Goal: Transaction & Acquisition: Purchase product/service

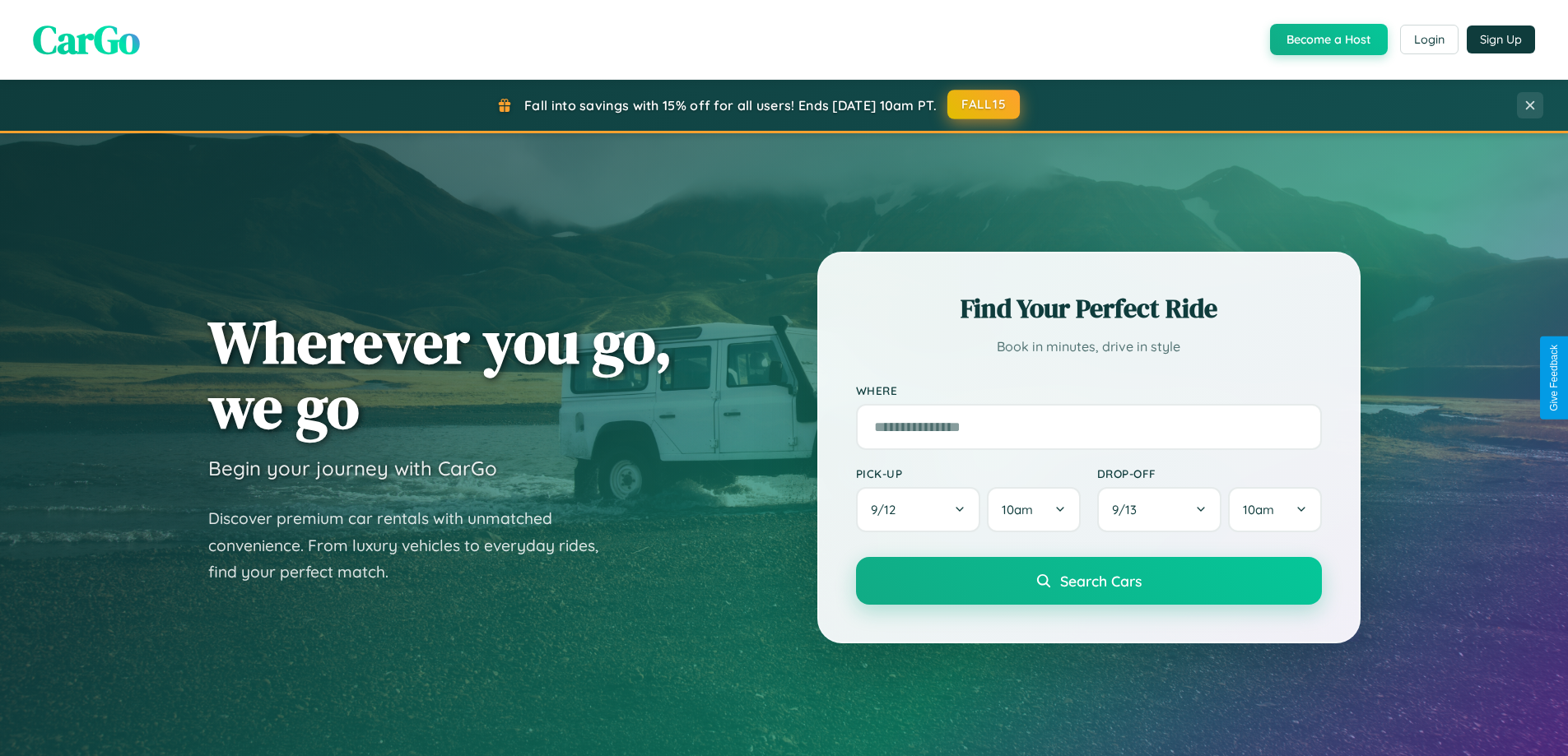
click at [984, 105] on button "FALL15" at bounding box center [983, 104] width 72 height 30
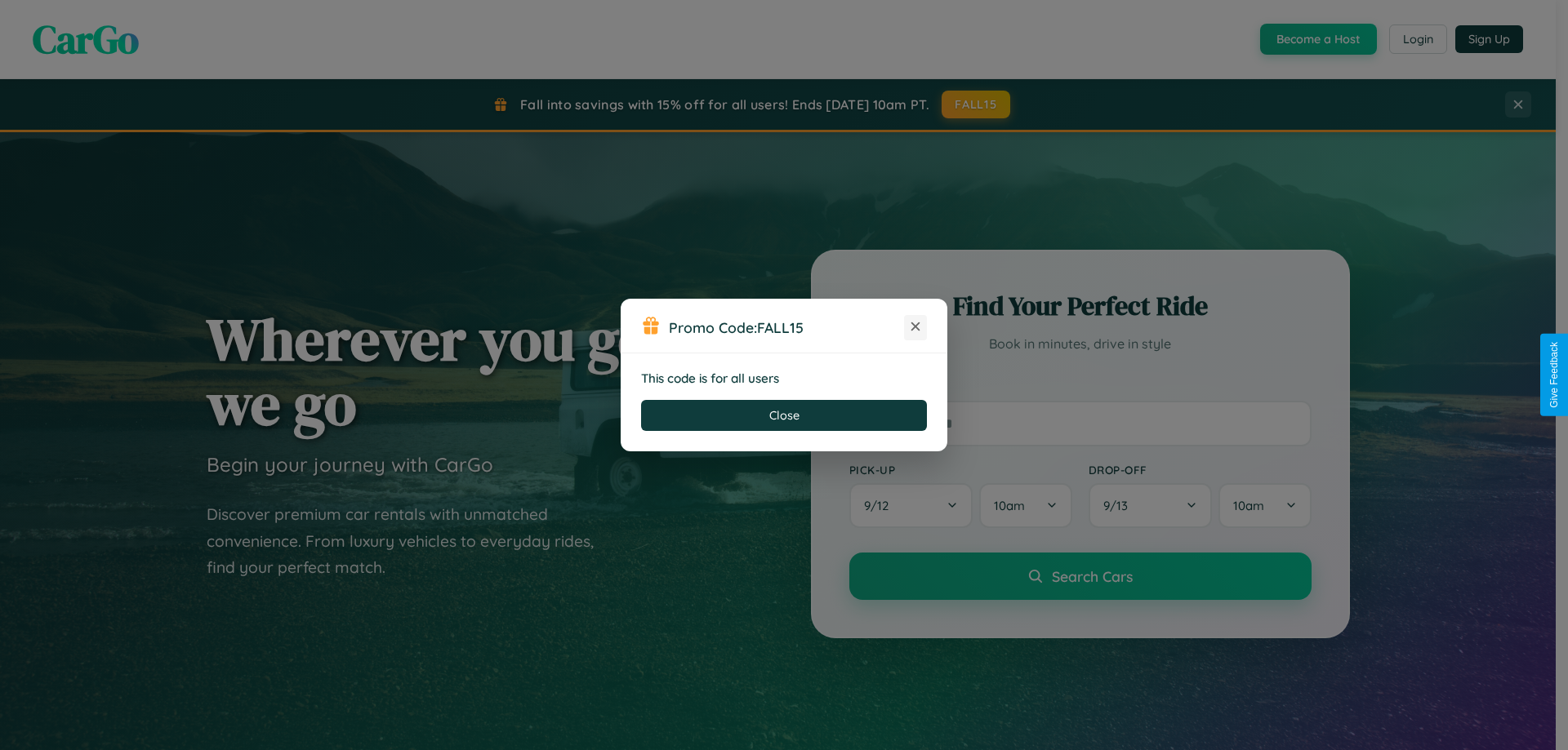
click at [915, 327] on icon at bounding box center [915, 326] width 16 height 16
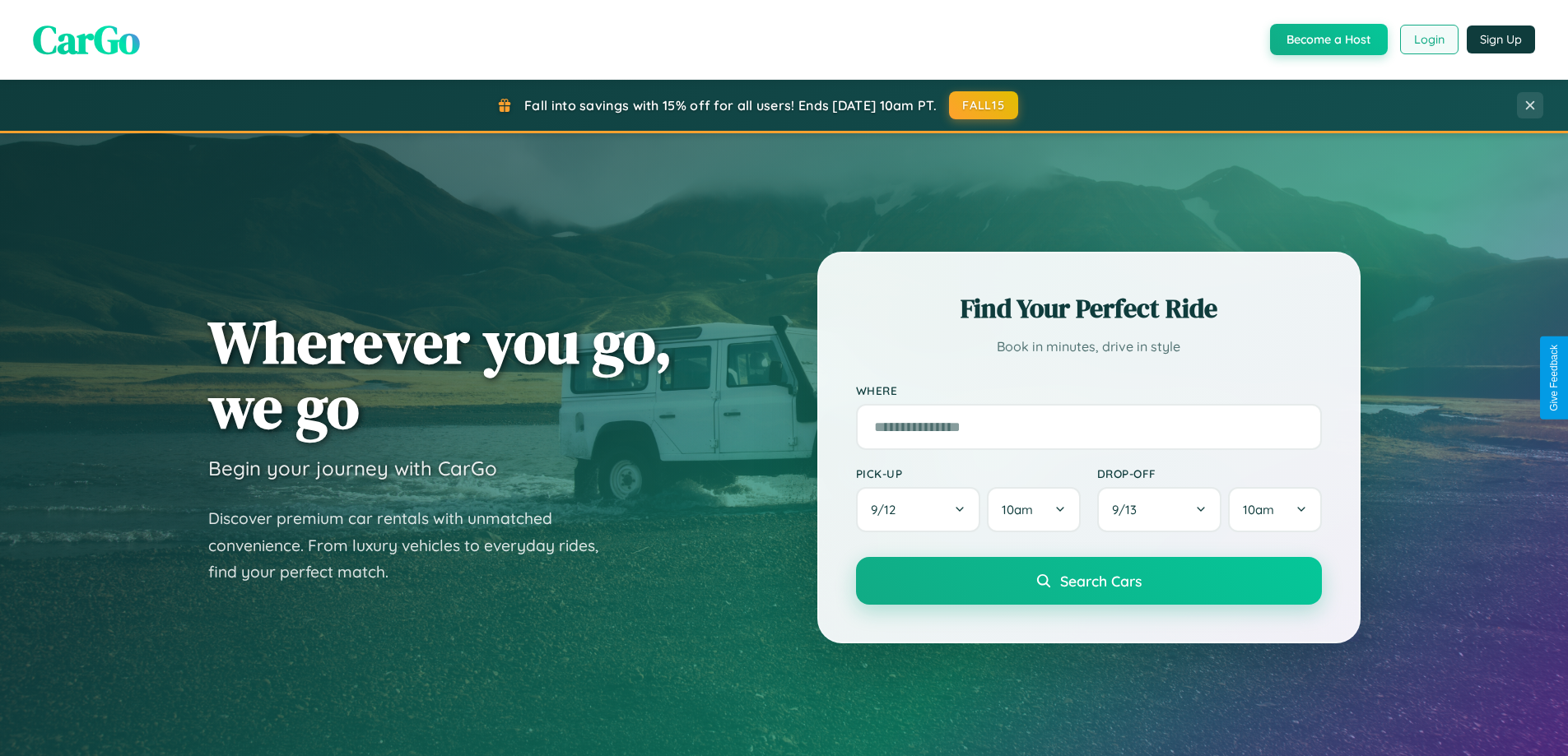
click at [1428, 39] on button "Login" at bounding box center [1430, 39] width 58 height 30
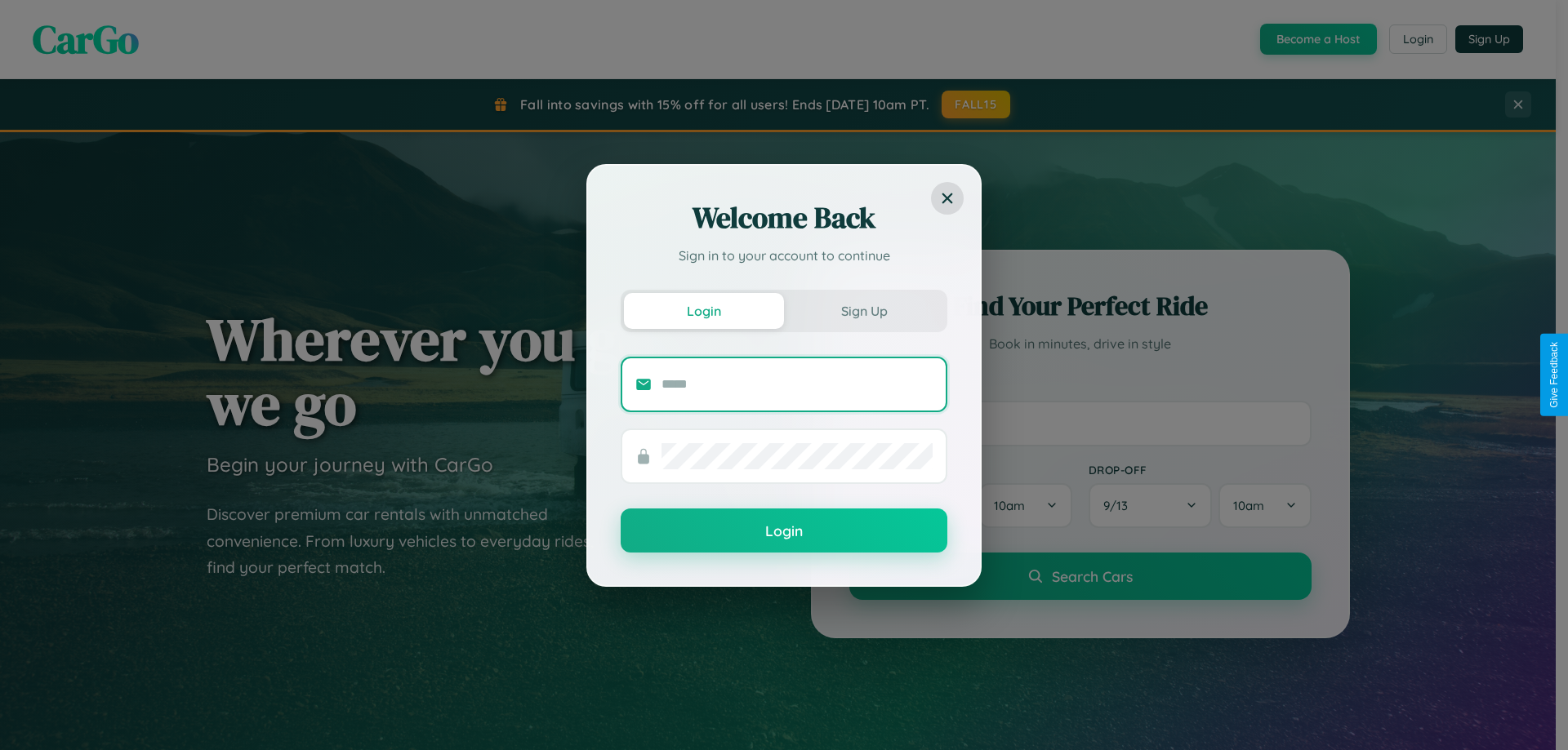
click at [797, 384] on input "text" at bounding box center [797, 384] width 271 height 26
type input "**********"
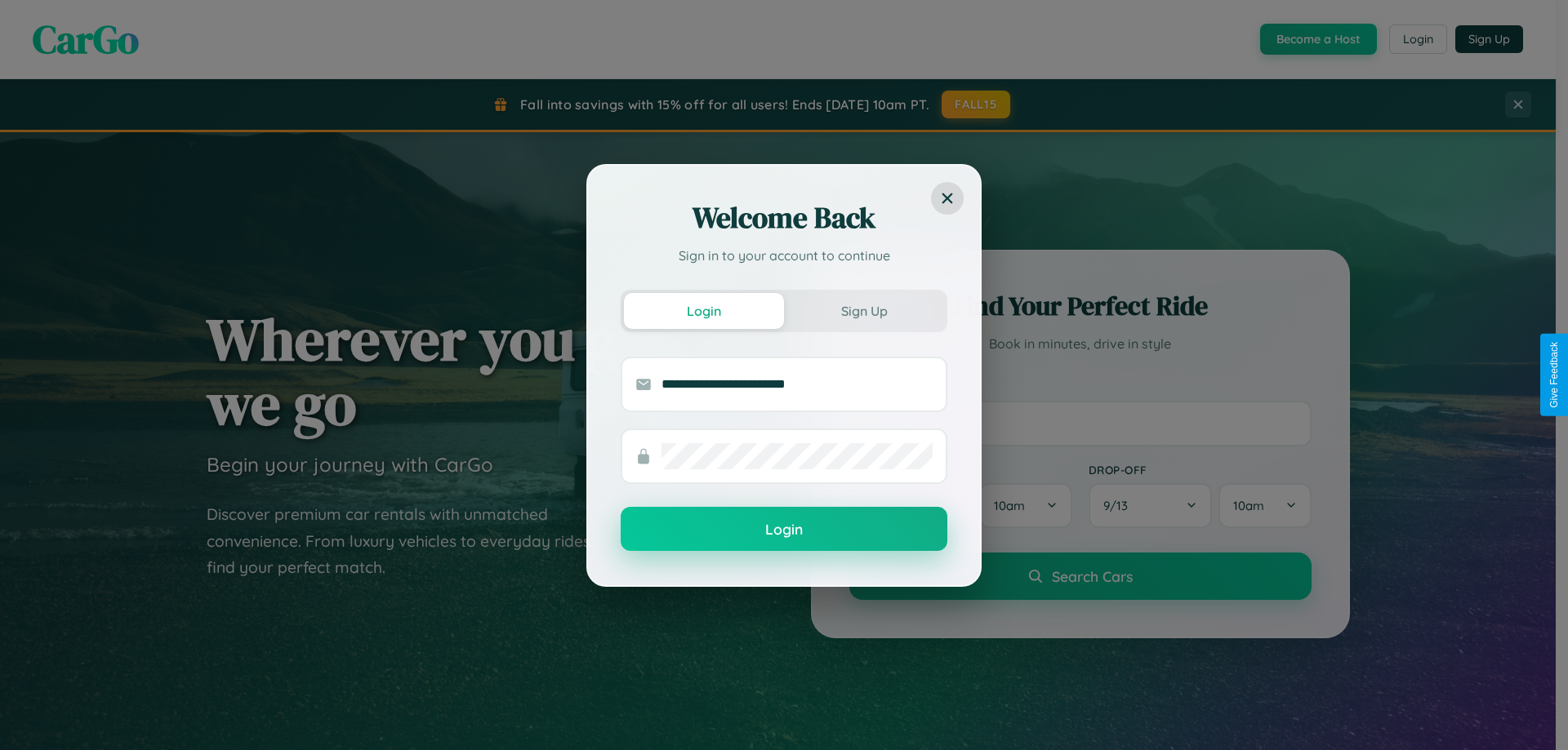
click at [784, 530] on button "Login" at bounding box center [784, 529] width 326 height 44
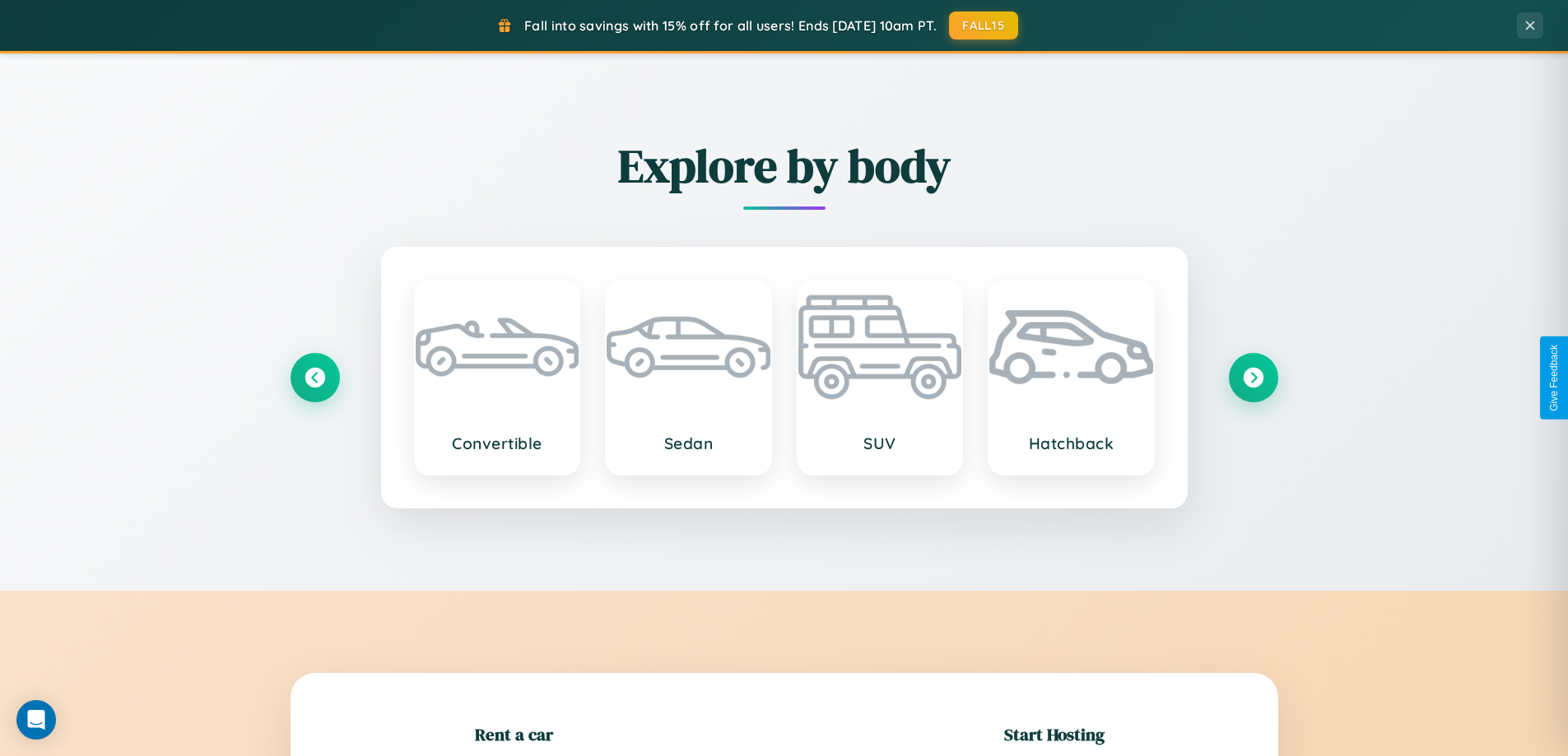
scroll to position [355, 0]
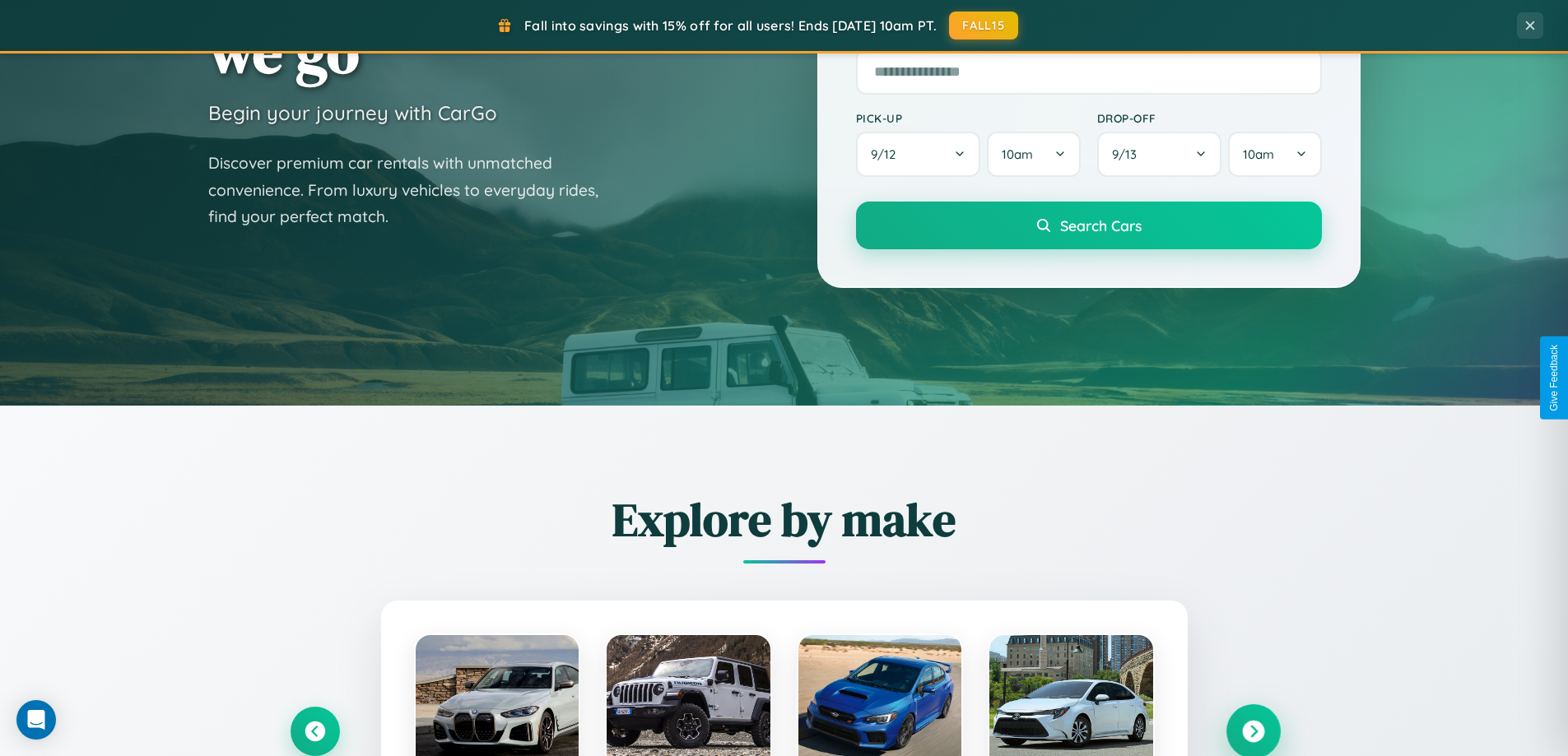
click at [1253, 731] on icon at bounding box center [1253, 731] width 22 height 22
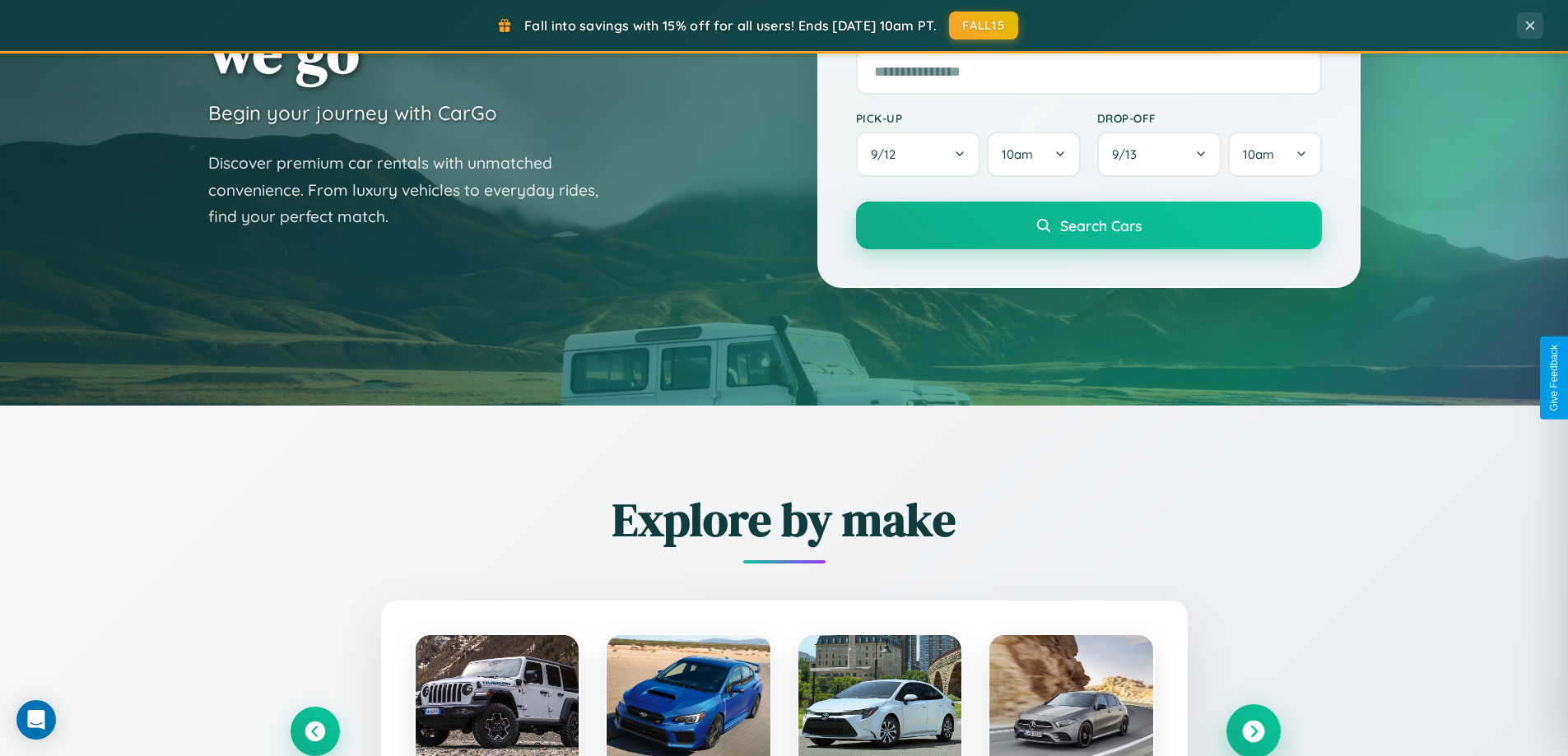
scroll to position [710, 0]
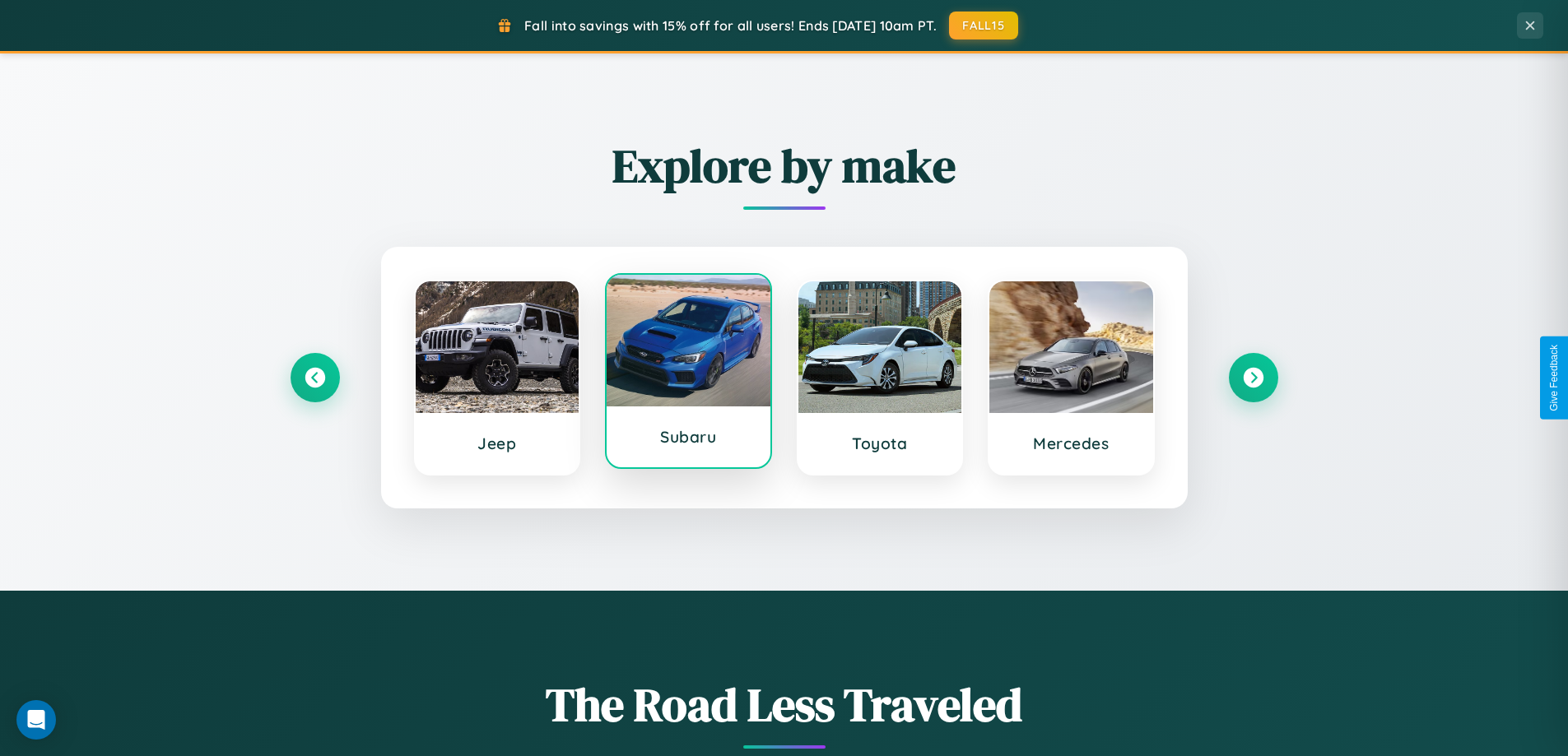
click at [688, 371] on div at bounding box center [689, 341] width 164 height 132
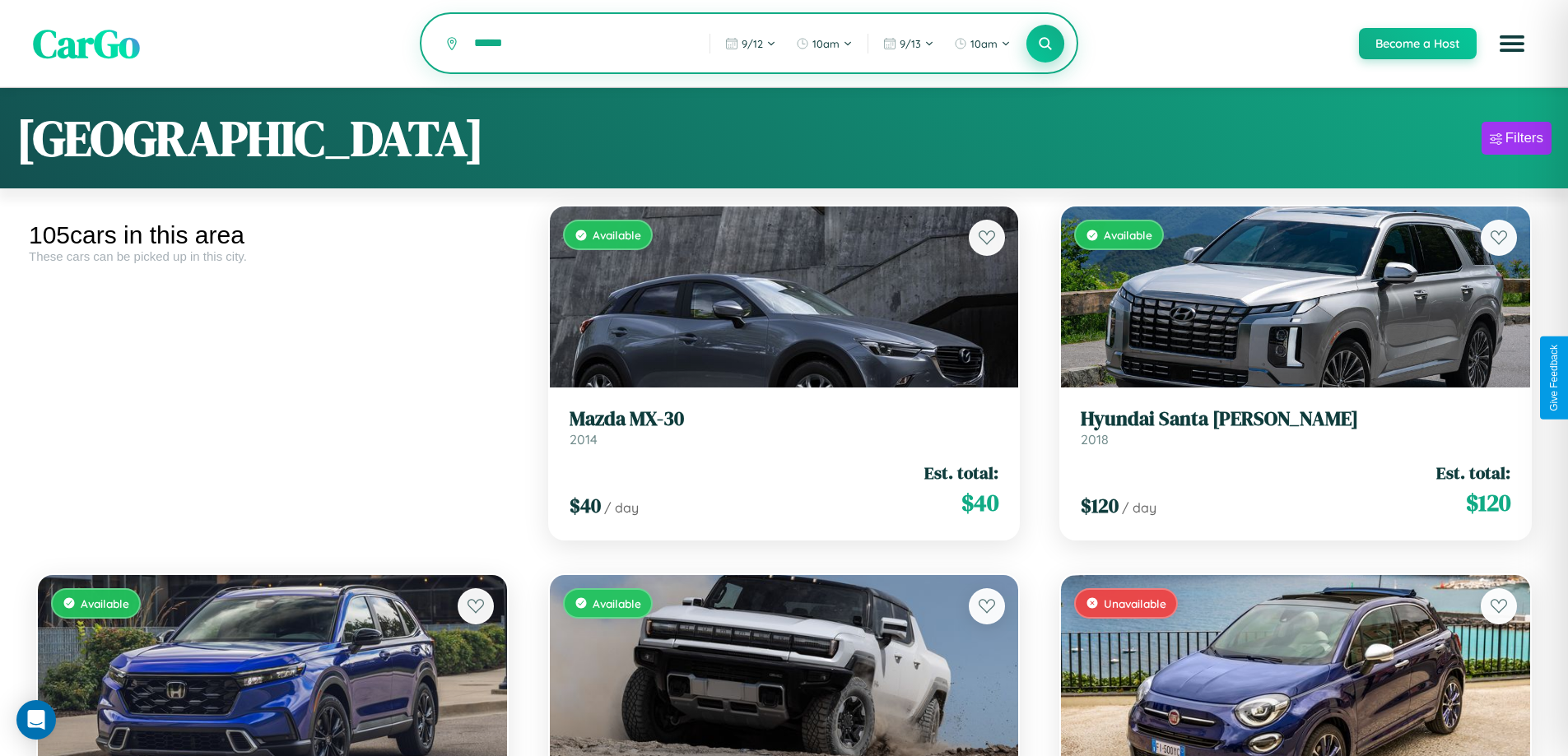
type input "******"
click at [1044, 45] on icon at bounding box center [1045, 43] width 15 height 15
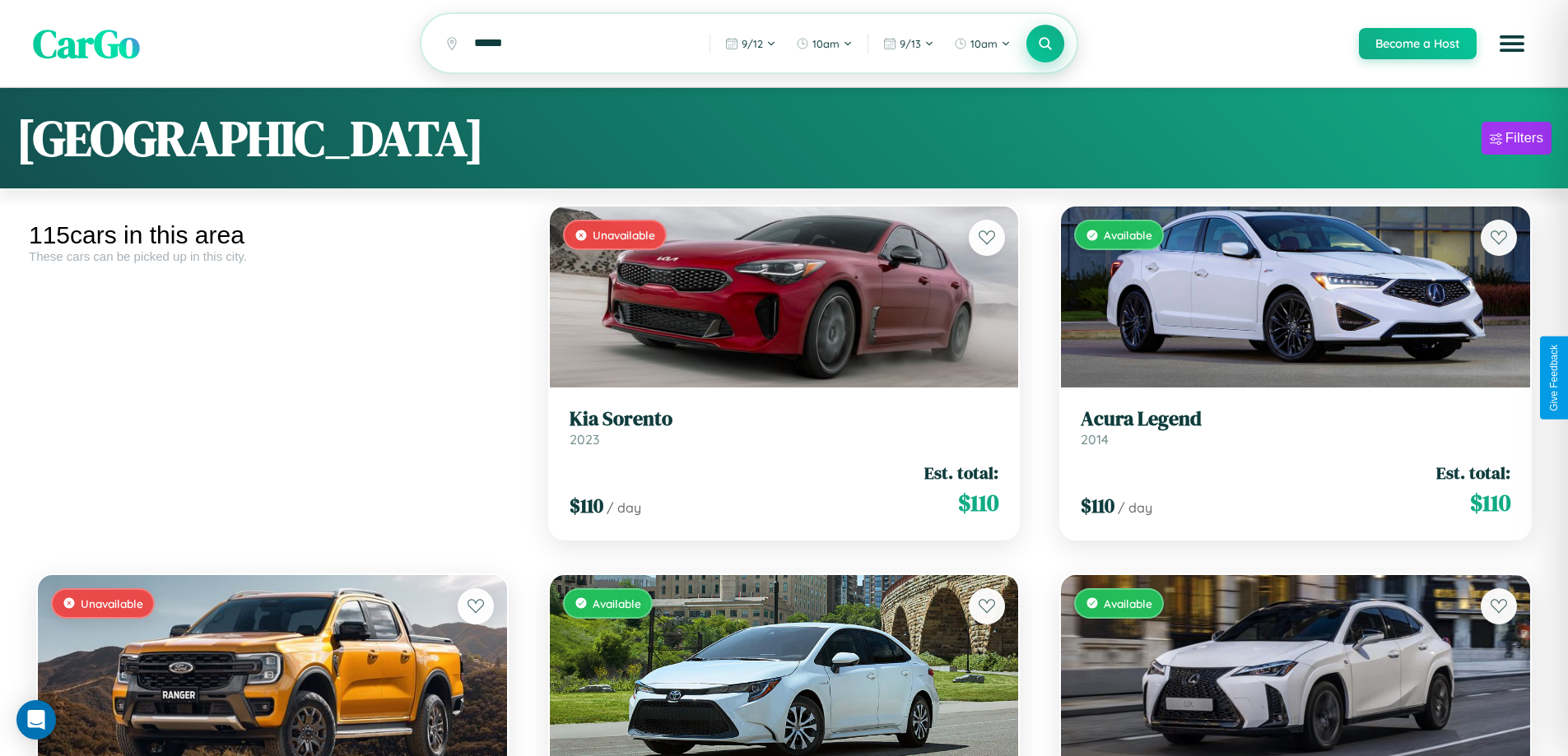
scroll to position [7969, 0]
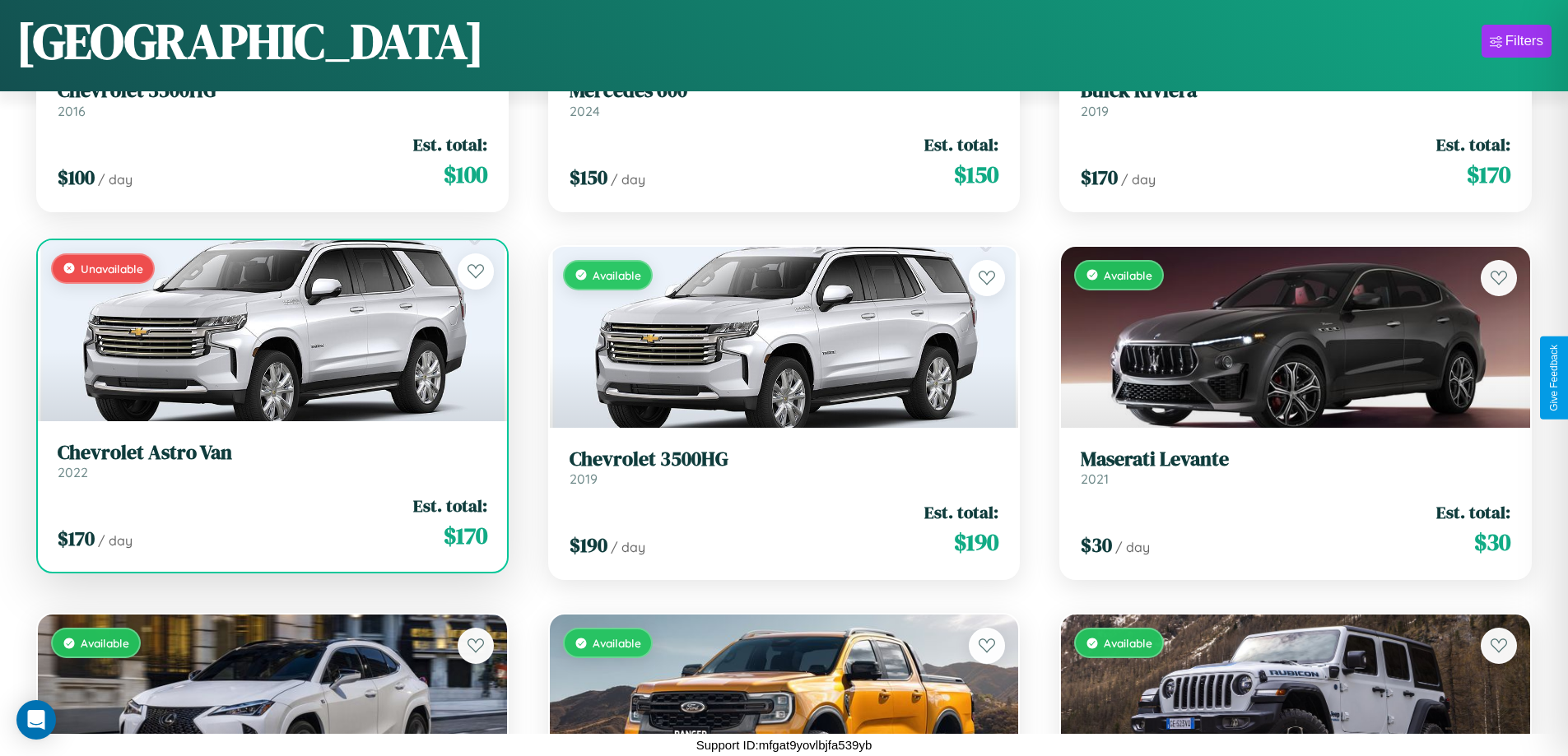
click at [270, 466] on link "Chevrolet Astro Van 2022" at bounding box center [272, 461] width 430 height 40
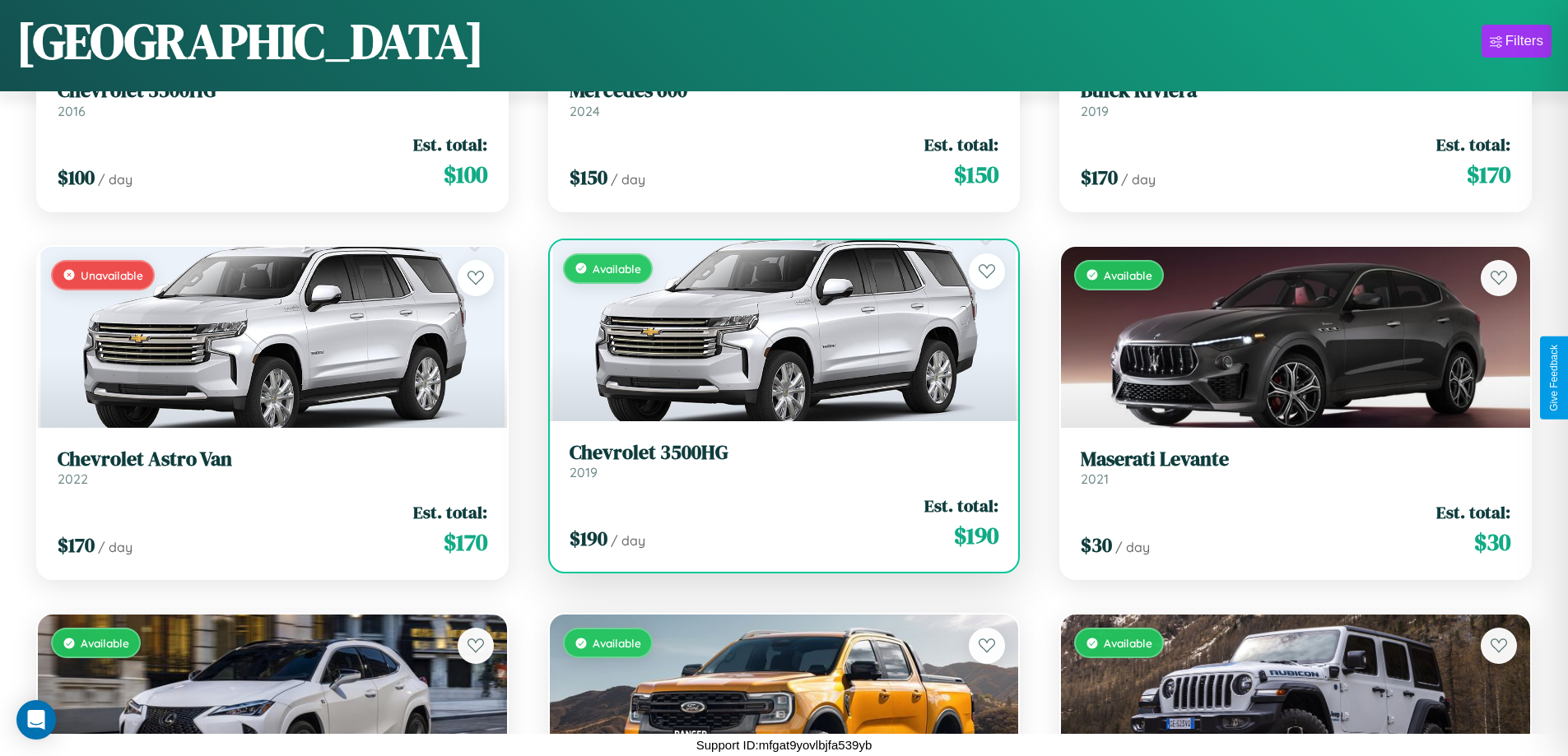
scroll to position [5389, 0]
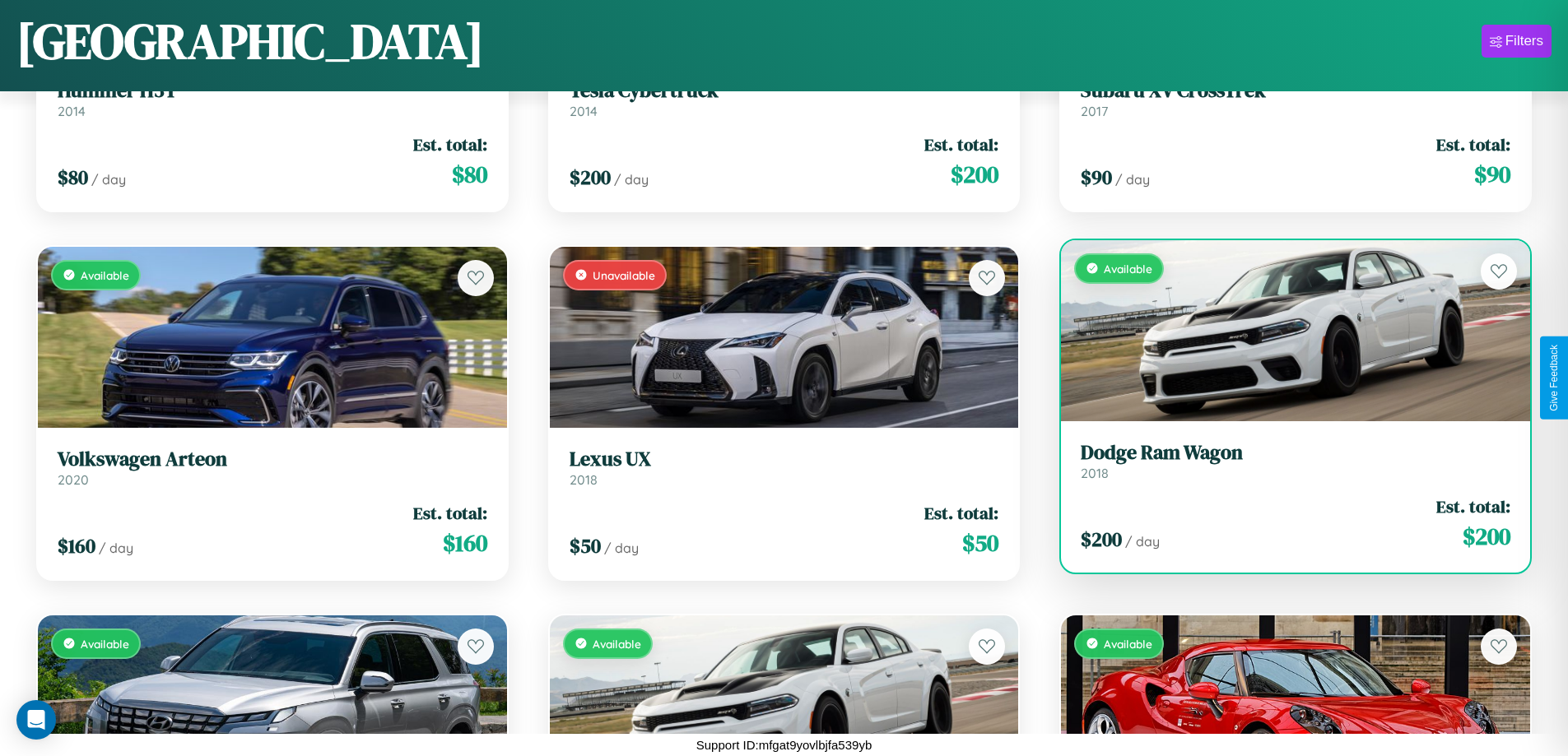
click at [1285, 467] on link "Dodge Ram Wagon 2018" at bounding box center [1296, 461] width 430 height 40
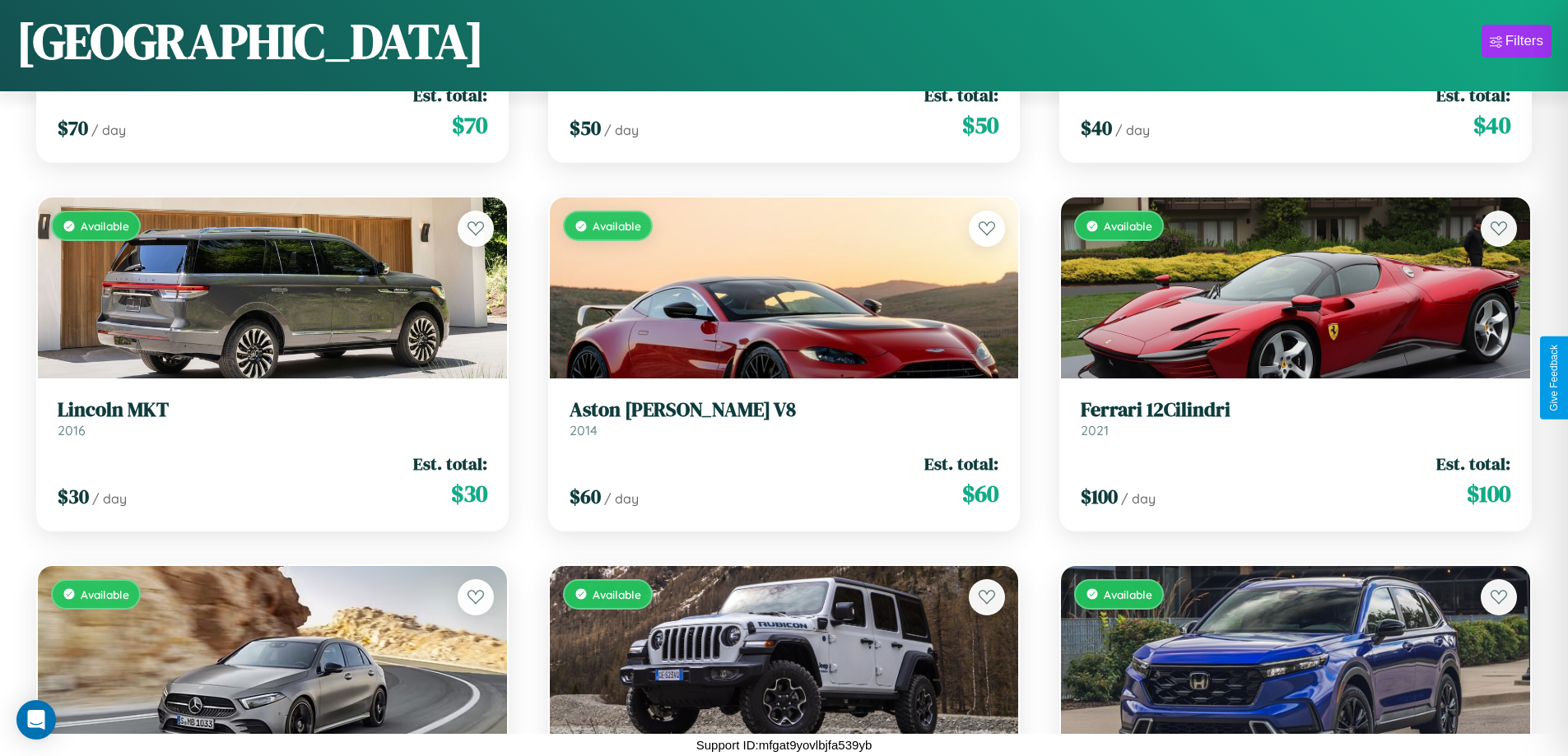
scroll to position [9443, 0]
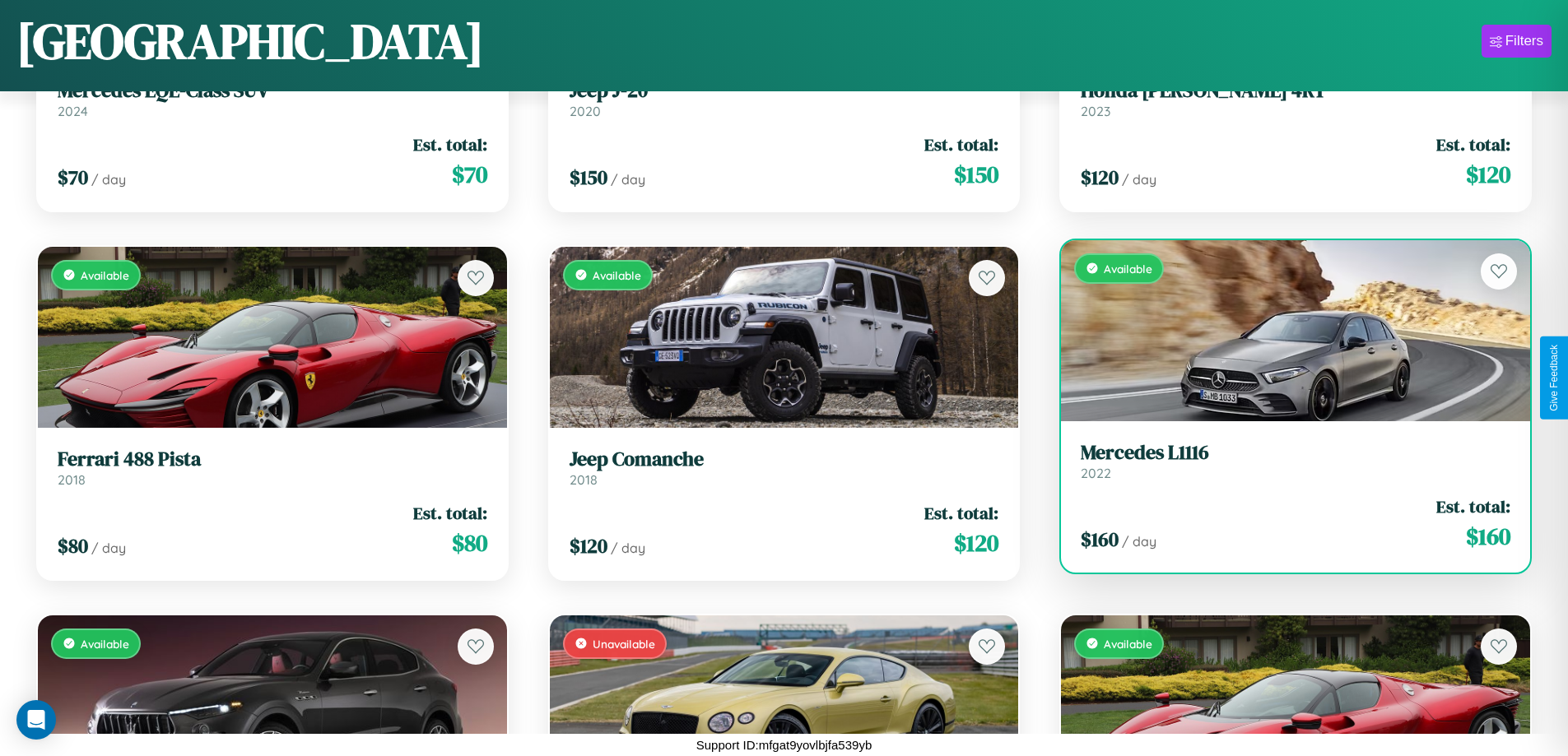
click at [1285, 467] on link "Mercedes L1116 2022" at bounding box center [1296, 461] width 430 height 40
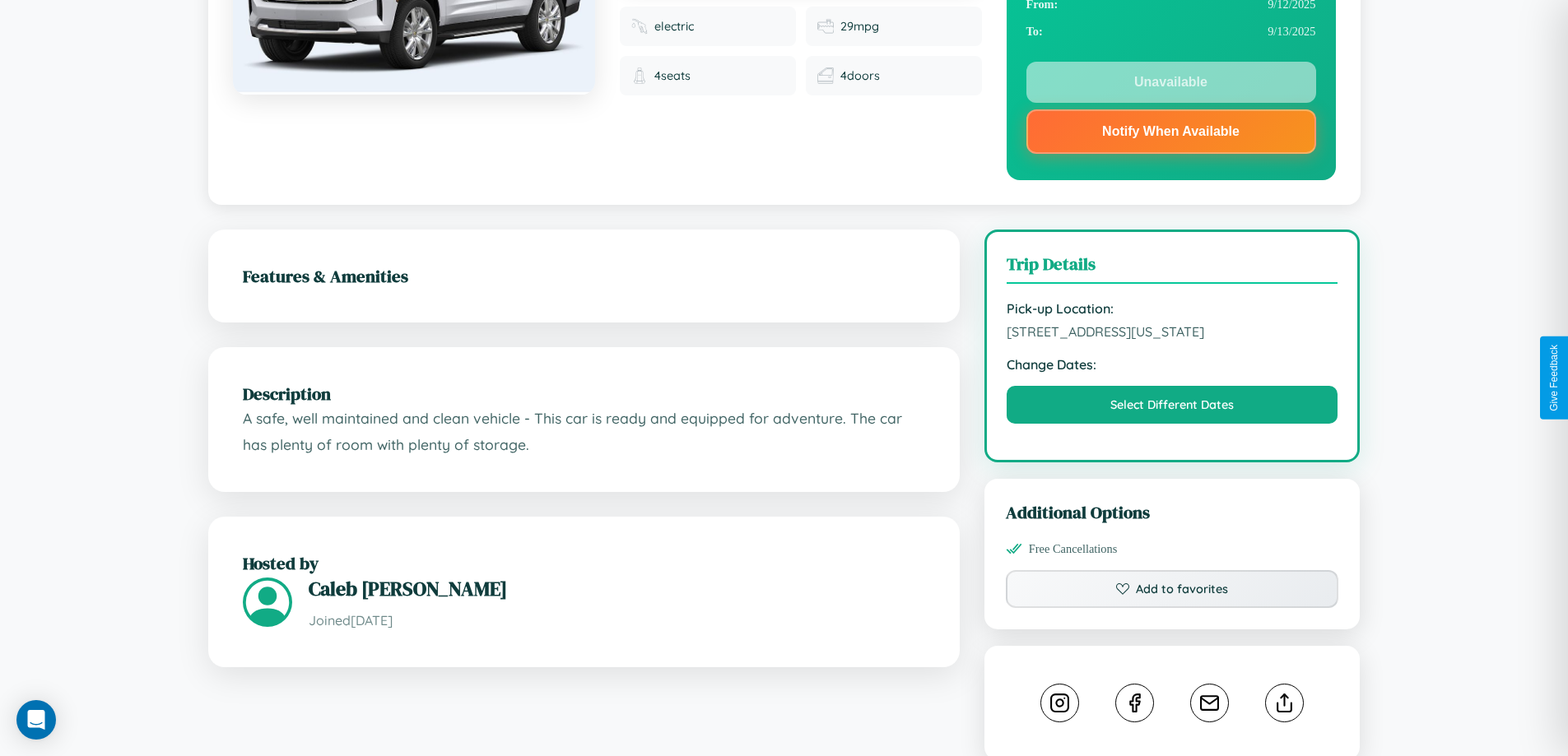
scroll to position [320, 0]
